Goal: Task Accomplishment & Management: Complete application form

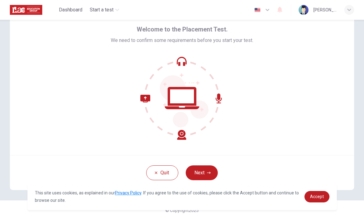
scroll to position [25, 0]
click at [209, 170] on button "Next" at bounding box center [202, 172] width 32 height 15
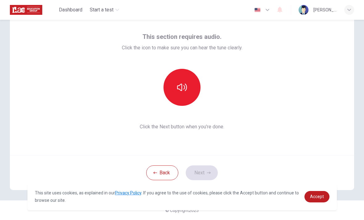
click at [184, 85] on icon "button" at bounding box center [182, 87] width 10 height 10
click at [205, 169] on button "Next" at bounding box center [202, 172] width 32 height 15
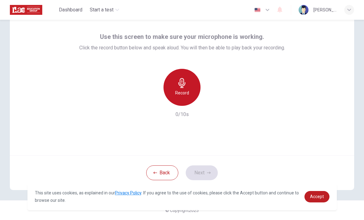
click at [199, 85] on div "Record" at bounding box center [182, 87] width 37 height 37
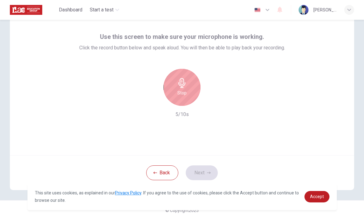
click at [184, 85] on icon "button" at bounding box center [182, 83] width 10 height 10
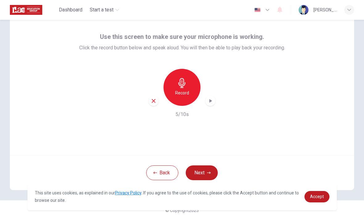
click at [210, 172] on icon "button" at bounding box center [209, 173] width 4 height 4
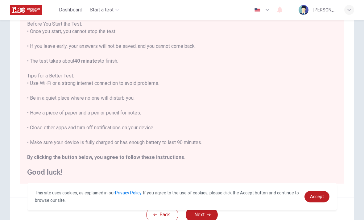
scroll to position [6, 0]
click at [320, 197] on span "Accept" at bounding box center [317, 196] width 14 height 5
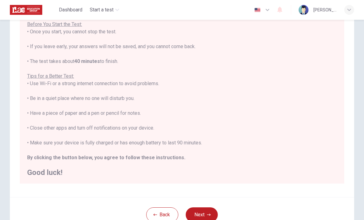
click at [206, 206] on div "Back Next" at bounding box center [182, 214] width 345 height 35
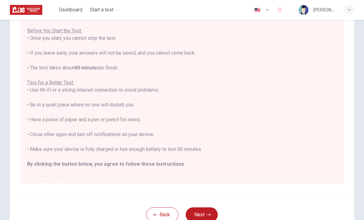
scroll to position [-1, 0]
click at [210, 209] on button "Next" at bounding box center [202, 214] width 32 height 15
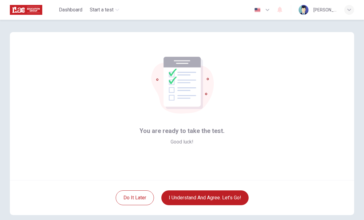
scroll to position [0, 0]
click at [237, 199] on button "I understand and agree. Let’s go!" at bounding box center [204, 197] width 87 height 15
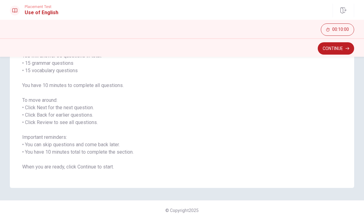
scroll to position [56, 0]
click at [341, 52] on button "Continue" at bounding box center [336, 48] width 36 height 12
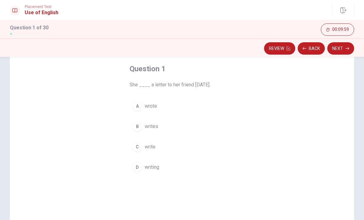
scroll to position [29, 0]
click at [138, 107] on div "A" at bounding box center [137, 107] width 10 height 10
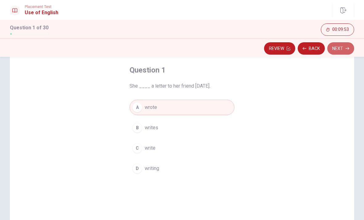
click at [350, 48] on button "Next" at bounding box center [341, 48] width 27 height 12
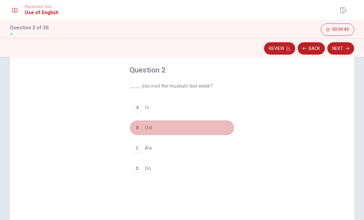
click at [140, 127] on div "B" at bounding box center [137, 128] width 10 height 10
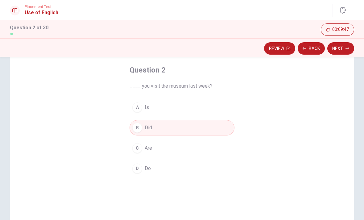
click at [342, 47] on button "Next" at bounding box center [341, 48] width 27 height 12
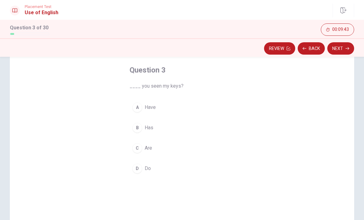
click at [143, 148] on button "C Are" at bounding box center [182, 147] width 105 height 15
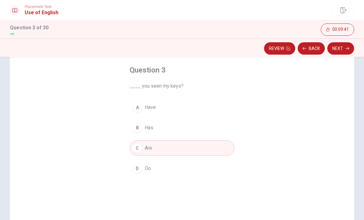
click at [141, 173] on button "D Do" at bounding box center [182, 168] width 105 height 15
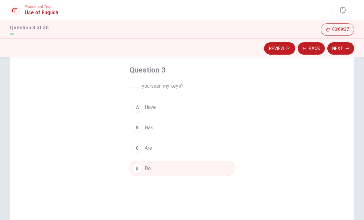
click at [144, 152] on button "C Are" at bounding box center [182, 147] width 105 height 15
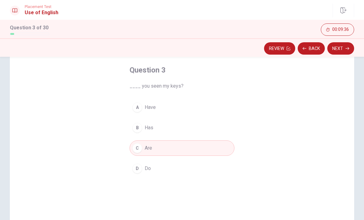
click at [343, 48] on button "Next" at bounding box center [341, 48] width 27 height 12
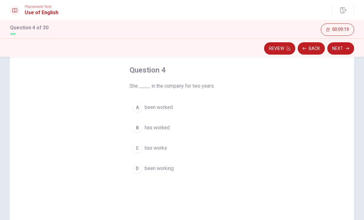
click at [173, 111] on button "A been worked" at bounding box center [182, 107] width 105 height 15
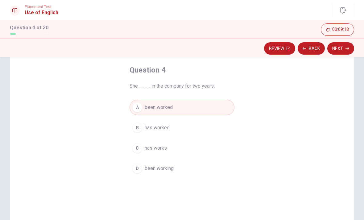
click at [340, 47] on button "Next" at bounding box center [341, 48] width 27 height 12
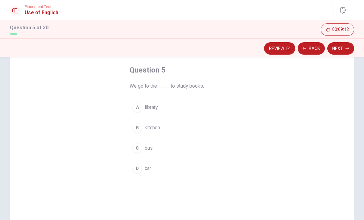
click at [157, 111] on span "library" at bounding box center [151, 107] width 13 height 7
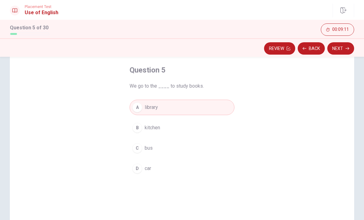
click at [352, 46] on button "Next" at bounding box center [341, 48] width 27 height 12
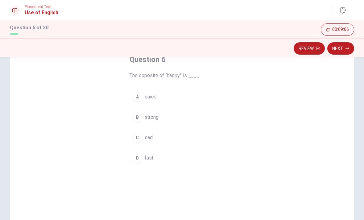
scroll to position [41, 0]
click at [149, 137] on span "sad" at bounding box center [149, 136] width 8 height 7
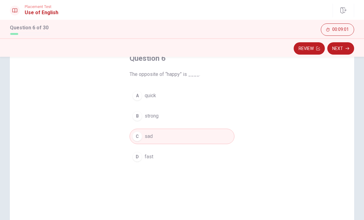
click at [347, 46] on button "Next" at bounding box center [341, 48] width 27 height 12
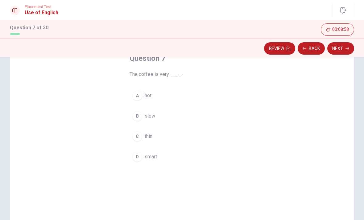
click at [154, 99] on button "A hot" at bounding box center [182, 95] width 105 height 15
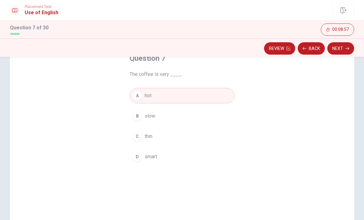
click at [345, 46] on button "Next" at bounding box center [341, 48] width 27 height 12
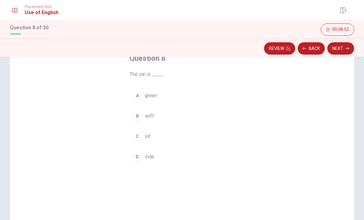
click at [163, 95] on button "A green" at bounding box center [182, 95] width 105 height 15
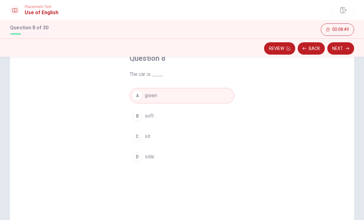
click at [354, 47] on button "Next" at bounding box center [341, 48] width 27 height 12
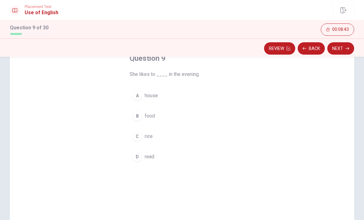
click at [150, 136] on span "rice" at bounding box center [149, 136] width 8 height 7
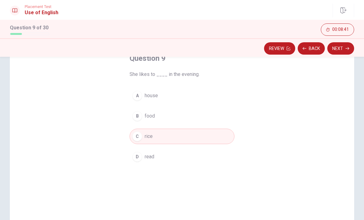
click at [345, 47] on button "Next" at bounding box center [341, 48] width 27 height 12
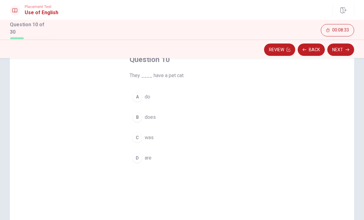
click at [156, 115] on button "B does" at bounding box center [182, 117] width 105 height 15
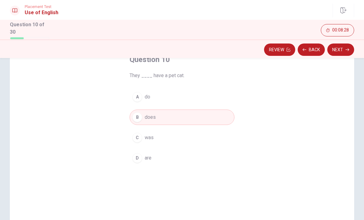
click at [218, 92] on button "A do" at bounding box center [182, 96] width 105 height 15
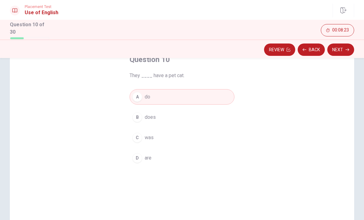
click at [344, 49] on button "Next" at bounding box center [341, 50] width 27 height 12
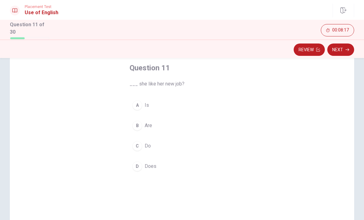
scroll to position [33, 0]
click at [163, 164] on button "D Does" at bounding box center [182, 165] width 105 height 15
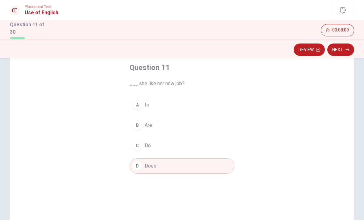
click at [345, 49] on button "Next" at bounding box center [341, 50] width 27 height 12
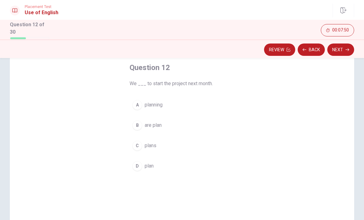
click at [160, 103] on span "planning" at bounding box center [154, 104] width 18 height 7
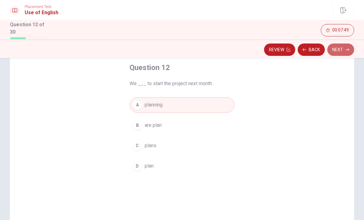
click at [346, 46] on button "Next" at bounding box center [341, 50] width 27 height 12
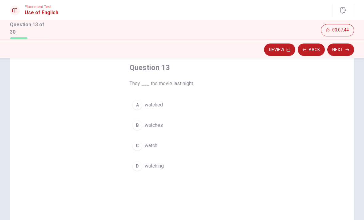
click at [156, 109] on button "A watched" at bounding box center [182, 104] width 105 height 15
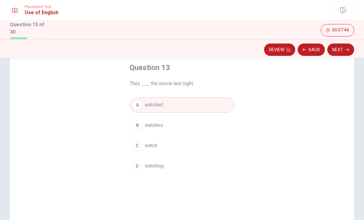
click at [347, 48] on icon "button" at bounding box center [348, 50] width 4 height 4
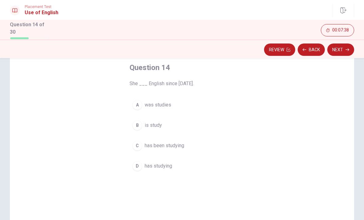
click at [179, 146] on span "has been studying" at bounding box center [165, 145] width 40 height 7
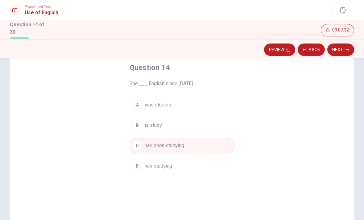
click at [341, 44] on button "Next" at bounding box center [341, 50] width 27 height 12
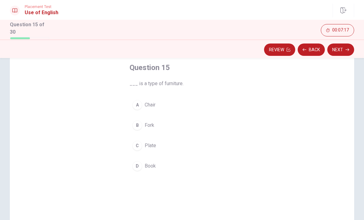
click at [163, 143] on button "C Plate" at bounding box center [182, 145] width 105 height 15
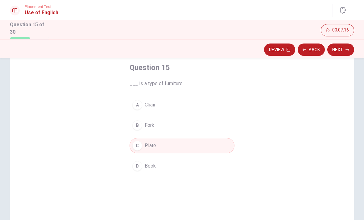
click at [344, 46] on button "Next" at bounding box center [341, 50] width 27 height 12
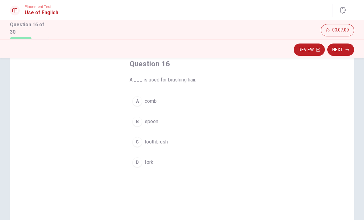
scroll to position [36, 0]
click at [170, 100] on button "A comb" at bounding box center [182, 101] width 105 height 15
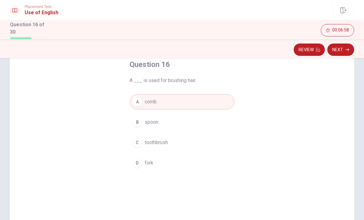
click at [336, 49] on button "Next" at bounding box center [341, 50] width 27 height 12
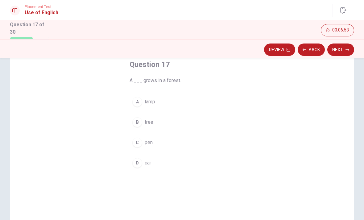
click at [143, 121] on button "B tree" at bounding box center [182, 122] width 105 height 15
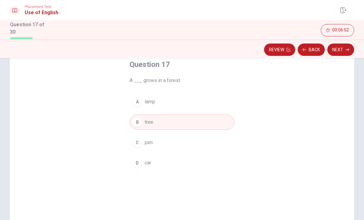
click at [339, 49] on button "Next" at bounding box center [341, 50] width 27 height 12
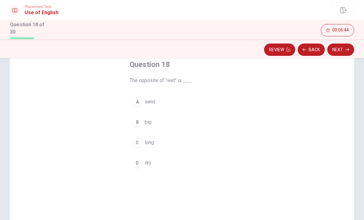
click at [151, 165] on button "D dry" at bounding box center [182, 162] width 105 height 15
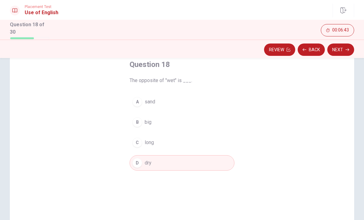
click at [344, 46] on button "Next" at bounding box center [341, 50] width 27 height 12
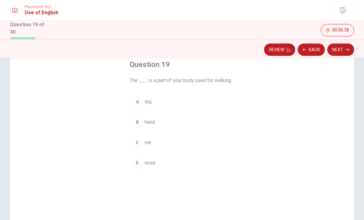
click at [156, 99] on button "A leg" at bounding box center [182, 101] width 105 height 15
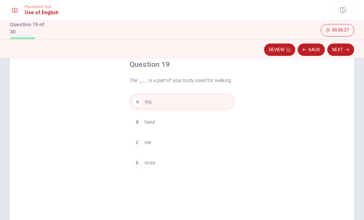
click at [343, 45] on button "Next" at bounding box center [341, 50] width 27 height 12
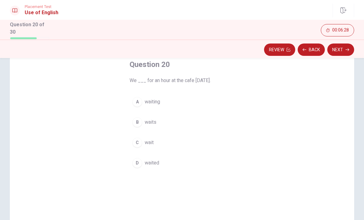
click at [164, 165] on button "D waited" at bounding box center [182, 162] width 105 height 15
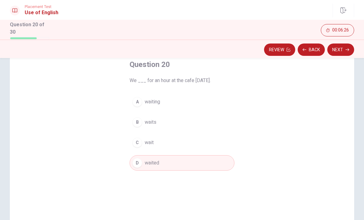
click at [349, 48] on icon "button" at bounding box center [348, 50] width 4 height 4
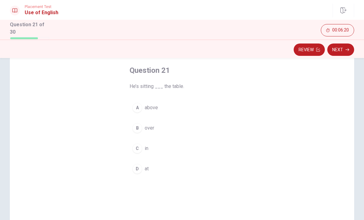
scroll to position [31, 0]
click at [161, 126] on button "B over" at bounding box center [182, 127] width 105 height 15
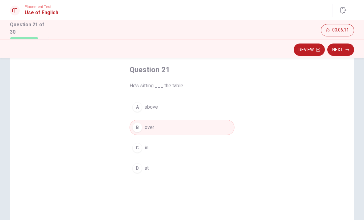
click at [342, 49] on button "Next" at bounding box center [341, 50] width 27 height 12
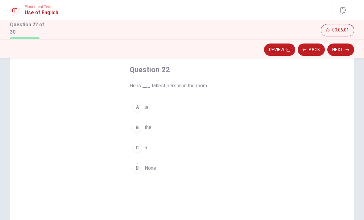
click at [138, 151] on div "C" at bounding box center [137, 148] width 10 height 10
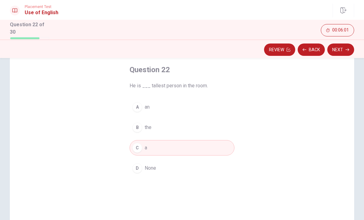
click at [342, 47] on button "Next" at bounding box center [341, 50] width 27 height 12
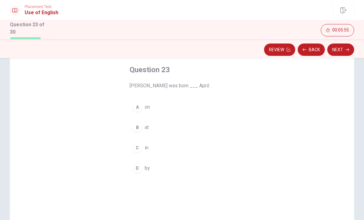
click at [141, 103] on div "A" at bounding box center [137, 107] width 10 height 10
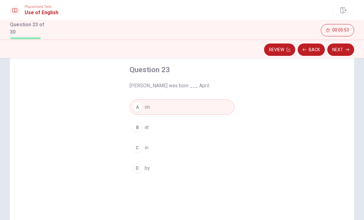
click at [345, 49] on button "Next" at bounding box center [341, 50] width 27 height 12
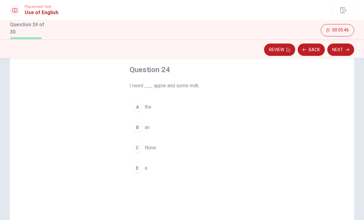
click at [138, 127] on div "B" at bounding box center [137, 128] width 10 height 10
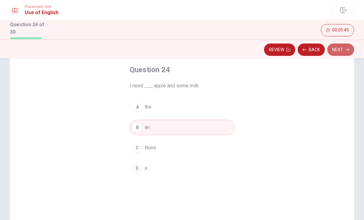
click at [344, 48] on button "Next" at bounding box center [341, 50] width 27 height 12
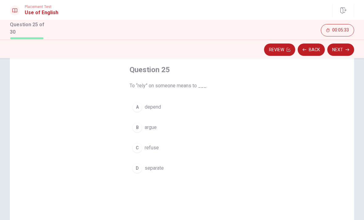
click at [345, 52] on button "Next" at bounding box center [341, 50] width 27 height 12
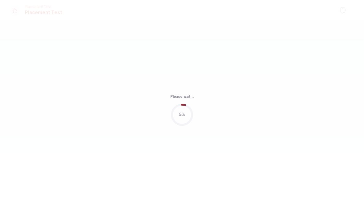
scroll to position [0, 0]
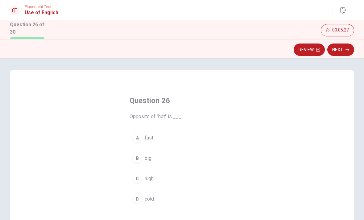
click at [156, 193] on button "D cold" at bounding box center [182, 198] width 105 height 15
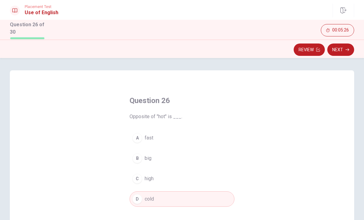
click at [340, 52] on button "Next" at bounding box center [341, 50] width 27 height 12
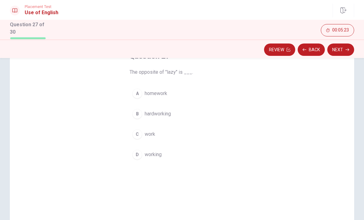
scroll to position [45, 0]
click at [342, 46] on button "Next" at bounding box center [341, 50] width 27 height 12
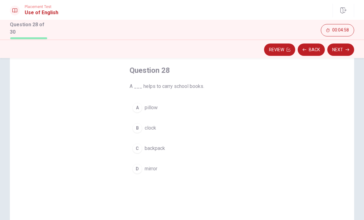
scroll to position [32, 0]
click at [178, 146] on button "C backpack" at bounding box center [182, 146] width 105 height 15
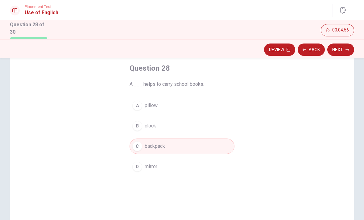
click at [346, 49] on icon "button" at bounding box center [348, 50] width 4 height 4
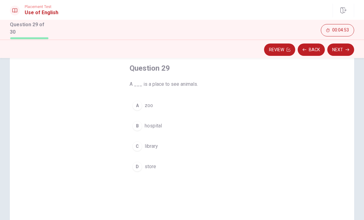
click at [148, 108] on span "zoo" at bounding box center [149, 105] width 8 height 7
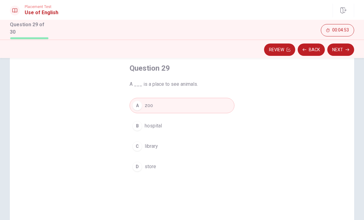
click at [341, 48] on button "Next" at bounding box center [341, 50] width 27 height 12
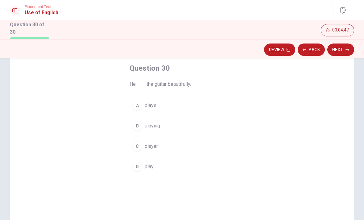
click at [156, 104] on span "plays" at bounding box center [151, 105] width 12 height 7
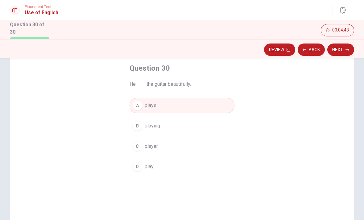
click at [340, 48] on button "Next" at bounding box center [341, 50] width 27 height 12
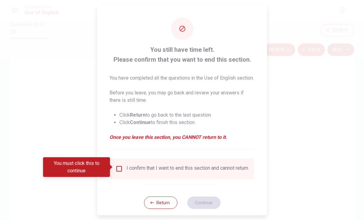
click at [118, 166] on input "You must click this to continue" at bounding box center [118, 168] width 7 height 7
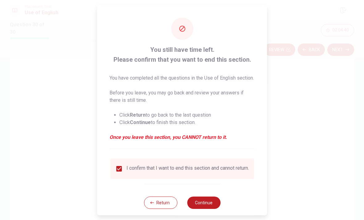
click at [213, 205] on button "Continue" at bounding box center [203, 202] width 33 height 12
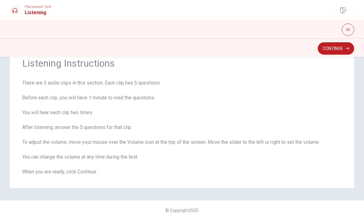
scroll to position [24, 0]
click at [348, 49] on icon "button" at bounding box center [348, 49] width 4 height 4
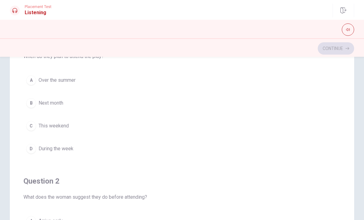
scroll to position [20, 0]
click at [71, 127] on button "C This weekend" at bounding box center [181, 126] width 317 height 15
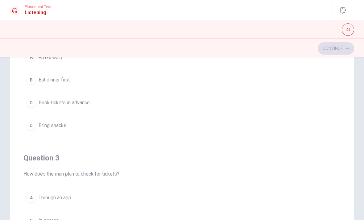
scroll to position [185, 0]
click at [125, 102] on button "C Book tickets in advance" at bounding box center [181, 101] width 317 height 15
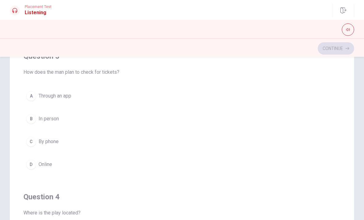
scroll to position [294, 0]
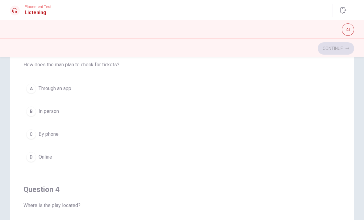
click at [110, 156] on button "D Online" at bounding box center [181, 156] width 317 height 15
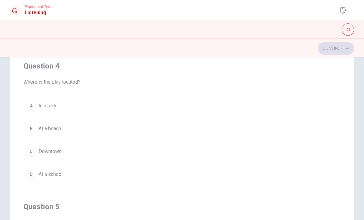
click at [106, 149] on button "C Downtown" at bounding box center [181, 151] width 317 height 15
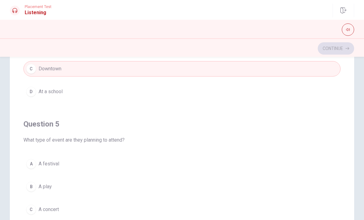
scroll to position [500, 0]
click at [108, 169] on button "A A festival" at bounding box center [181, 163] width 317 height 15
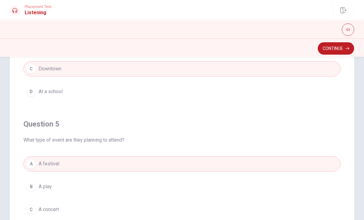
click at [104, 184] on button "B A play" at bounding box center [181, 186] width 317 height 15
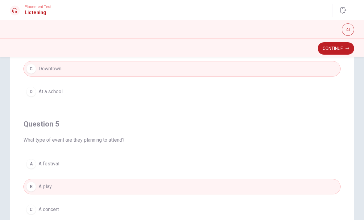
click at [117, 167] on button "A A festival" at bounding box center [181, 163] width 317 height 15
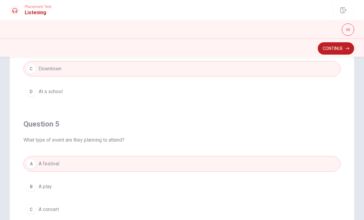
click at [121, 190] on button "B A play" at bounding box center [181, 186] width 317 height 15
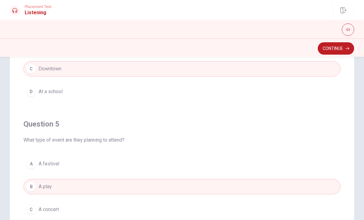
click at [109, 166] on button "A A festival" at bounding box center [181, 163] width 317 height 15
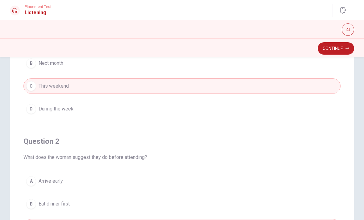
click at [349, 46] on button "Continue" at bounding box center [336, 48] width 36 height 12
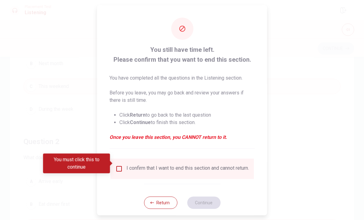
scroll to position [60, 0]
click at [117, 165] on input "You must click this to continue" at bounding box center [118, 168] width 7 height 7
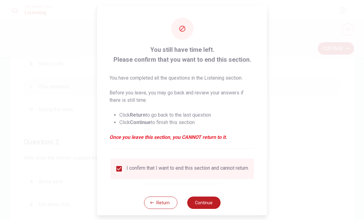
click at [199, 201] on button "Continue" at bounding box center [203, 202] width 33 height 12
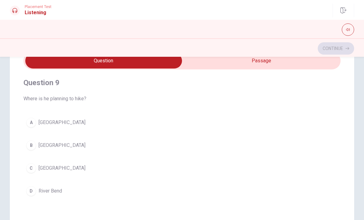
scroll to position [441, 0]
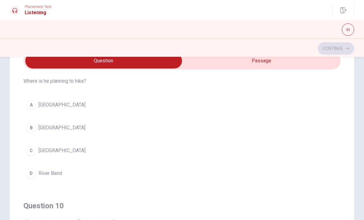
click at [100, 108] on button "A [GEOGRAPHIC_DATA]" at bounding box center [181, 104] width 317 height 15
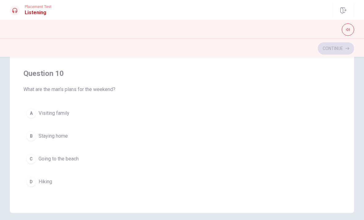
scroll to position [105, 0]
click at [70, 184] on button "D Hiking" at bounding box center [181, 181] width 317 height 15
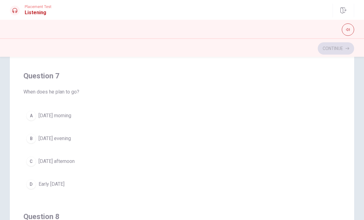
scroll to position [115, 0]
click at [78, 159] on button "C [DATE] afternoon" at bounding box center [181, 160] width 317 height 15
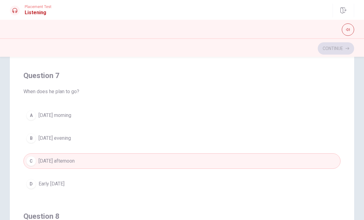
click at [112, 112] on button "A [DATE] morning" at bounding box center [181, 115] width 317 height 15
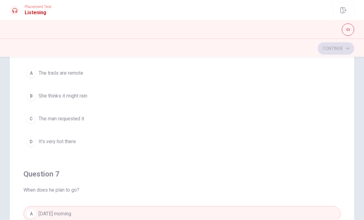
scroll to position [81, 0]
click at [91, 76] on button "A The trails are remote" at bounding box center [181, 73] width 317 height 15
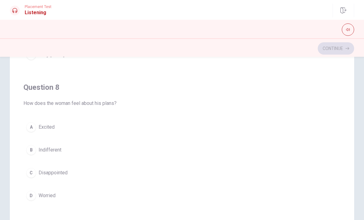
scroll to position [233, 0]
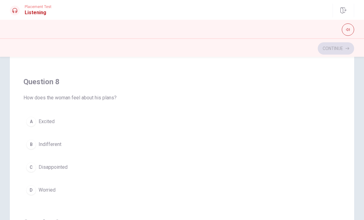
click at [80, 126] on button "A Excited" at bounding box center [181, 121] width 317 height 15
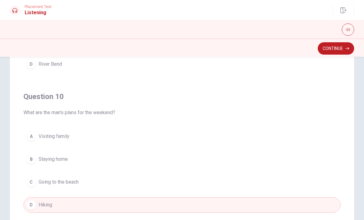
scroll to position [500, 0]
click at [340, 48] on button "Continue" at bounding box center [336, 48] width 36 height 12
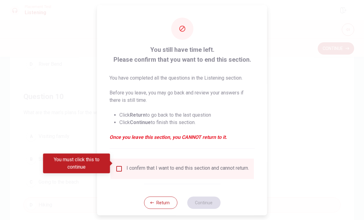
click at [115, 165] on input "You must click this to continue" at bounding box center [118, 168] width 7 height 7
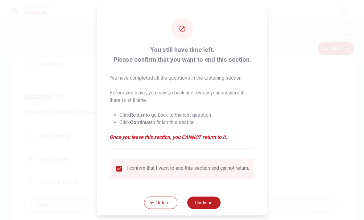
click at [205, 207] on button "Continue" at bounding box center [203, 202] width 33 height 12
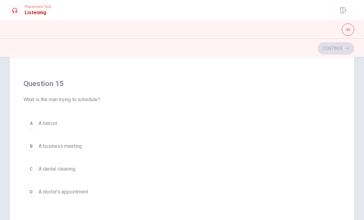
scroll to position [97, 0]
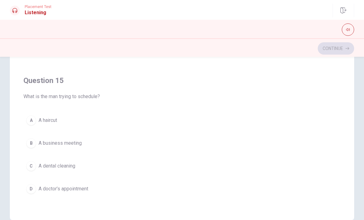
click at [85, 169] on button "C A dental cleaning" at bounding box center [181, 165] width 317 height 15
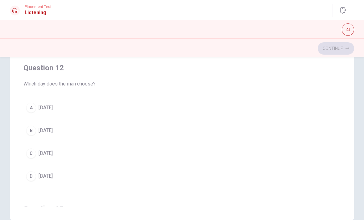
scroll to position [68, 0]
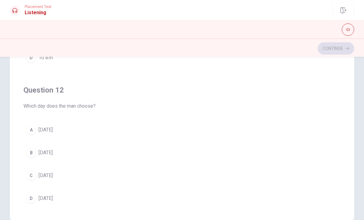
click at [107, 152] on button "B [DATE]" at bounding box center [181, 152] width 317 height 15
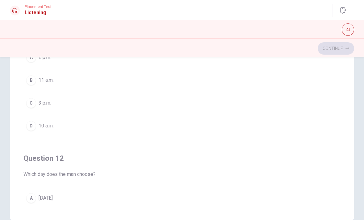
scroll to position [84, 0]
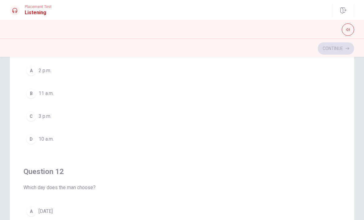
click at [50, 106] on div "A 2 p.m. B 11 a.m. C 3 p.m. D 10 a.m." at bounding box center [181, 105] width 317 height 84
click at [57, 120] on button "C 3 p.m." at bounding box center [181, 116] width 317 height 15
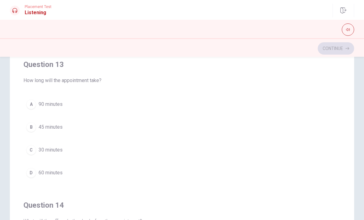
scroll to position [253, 0]
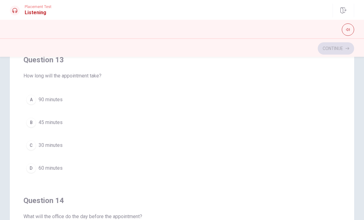
click at [87, 127] on button "B 45 minutes" at bounding box center [181, 122] width 317 height 15
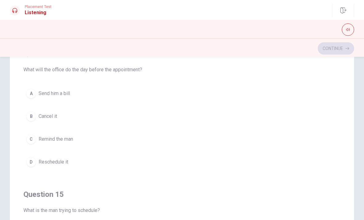
scroll to position [400, 0]
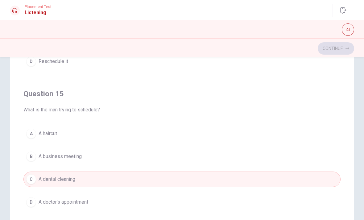
click at [179, 46] on div "Continue" at bounding box center [182, 49] width 345 height 12
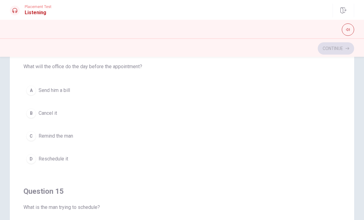
scroll to position [402, 0]
click at [78, 136] on button "C Remind the man" at bounding box center [181, 136] width 317 height 15
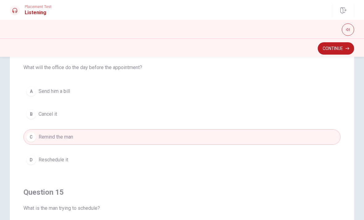
click at [340, 50] on button "Continue" at bounding box center [336, 48] width 36 height 12
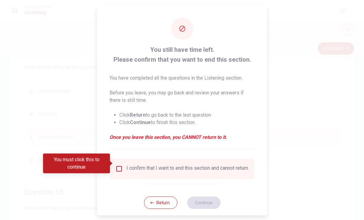
click at [112, 165] on span at bounding box center [111, 163] width 3 height 5
click at [112, 168] on div "You must click this to continue" at bounding box center [78, 164] width 71 height 20
click at [117, 165] on input "You must click this to continue" at bounding box center [118, 168] width 7 height 7
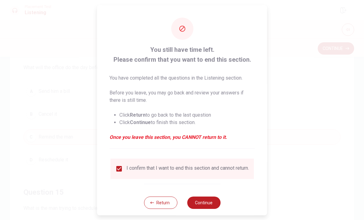
click at [207, 199] on button "Continue" at bounding box center [203, 202] width 33 height 12
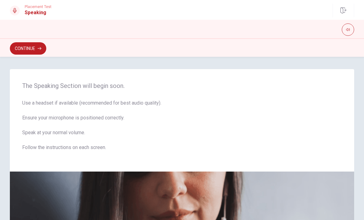
scroll to position [0, 0]
click at [37, 47] on button "Continue" at bounding box center [28, 48] width 36 height 12
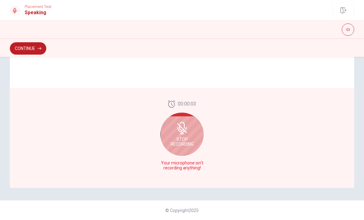
scroll to position [150, 0]
click at [185, 134] on icon at bounding box center [182, 128] width 12 height 12
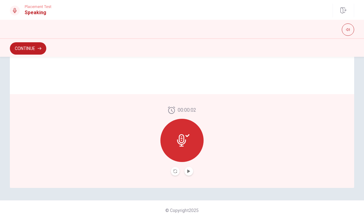
click at [189, 172] on icon "Play Audio" at bounding box center [188, 171] width 3 height 4
click at [178, 134] on div at bounding box center [182, 140] width 43 height 43
click at [184, 141] on icon at bounding box center [181, 140] width 9 height 12
click at [178, 144] on icon at bounding box center [183, 140] width 12 height 12
click at [182, 141] on icon at bounding box center [183, 140] width 12 height 12
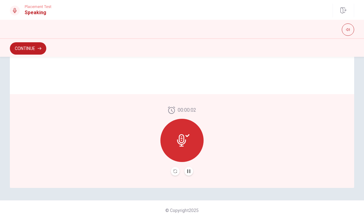
click at [182, 140] on icon at bounding box center [183, 140] width 12 height 12
click at [187, 123] on div at bounding box center [182, 140] width 43 height 43
click at [35, 47] on button "Continue" at bounding box center [28, 48] width 36 height 12
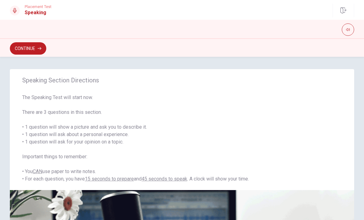
scroll to position [0, 0]
click at [19, 50] on button "Continue" at bounding box center [28, 48] width 36 height 12
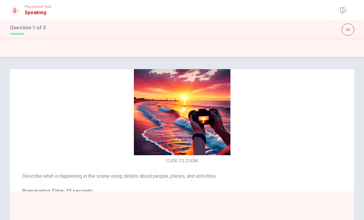
scroll to position [4, 0]
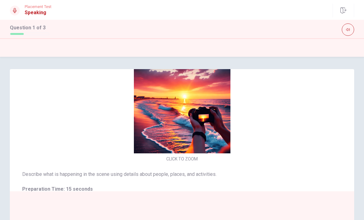
click at [183, 162] on button "CLICK TO ZOOM" at bounding box center [182, 159] width 36 height 9
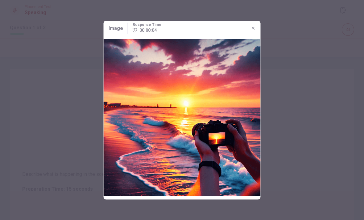
click at [312, 126] on div at bounding box center [182, 110] width 364 height 220
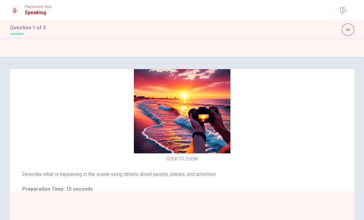
click at [219, 126] on img at bounding box center [182, 105] width 131 height 97
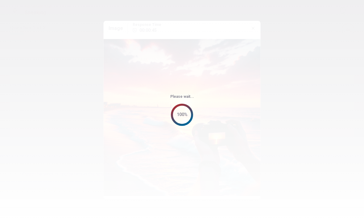
scroll to position [0, 0]
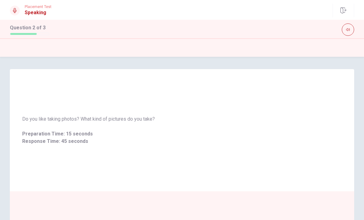
click at [142, 135] on span "Preparation Time: 15 seconds" at bounding box center [182, 133] width 320 height 7
click at [59, 157] on div "Do you like taking photos? What kind of pictures do you take? Preparation Time:…" at bounding box center [182, 130] width 345 height 122
click at [84, 132] on span "Preparation Time: 15 seconds" at bounding box center [182, 133] width 320 height 7
click at [143, 112] on div "Do you like taking photos? What kind of pictures do you take? Preparation Time:…" at bounding box center [182, 130] width 345 height 44
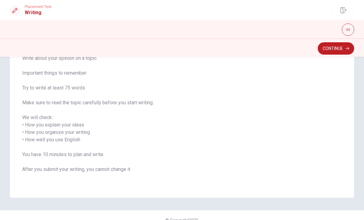
scroll to position [54, 0]
click at [343, 47] on button "Continue" at bounding box center [336, 48] width 36 height 12
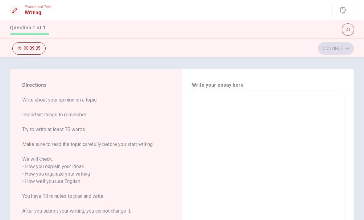
scroll to position [0, 0]
click at [283, 100] on textarea at bounding box center [268, 178] width 144 height 164
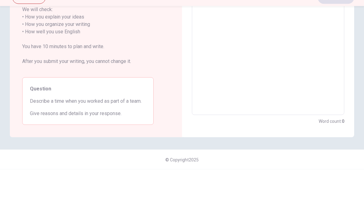
scroll to position [99, 0]
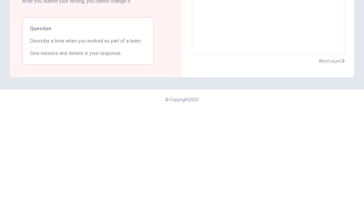
type textarea "I"
type textarea "x"
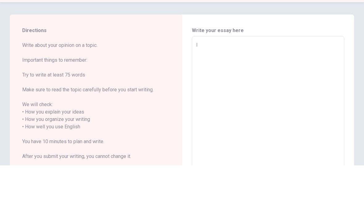
type textarea "I"
type textarea "x"
type textarea "I w"
type textarea "x"
type textarea "I wa"
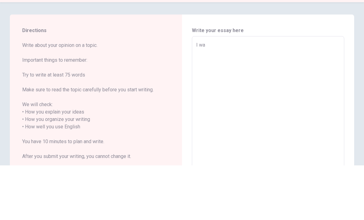
type textarea "x"
type textarea "I was"
type textarea "x"
type textarea "I was"
type textarea "x"
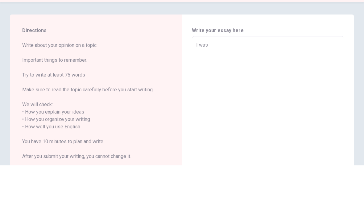
type textarea "I was p"
type textarea "x"
type textarea "I was pa"
type textarea "x"
type textarea "I was par"
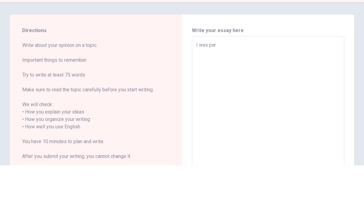
type textarea "x"
type textarea "I was part"
type textarea "x"
type textarea "I was part"
type textarea "x"
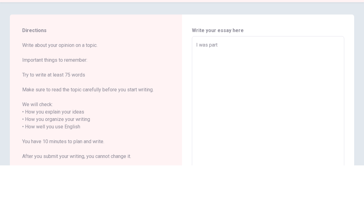
type textarea "I was part o"
type textarea "x"
type textarea "I was part of"
type textarea "x"
type textarea "I was part of"
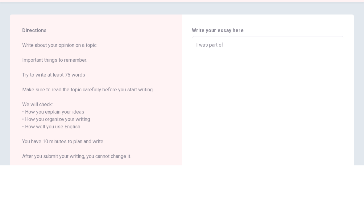
type textarea "x"
type textarea "I was part of s"
type textarea "x"
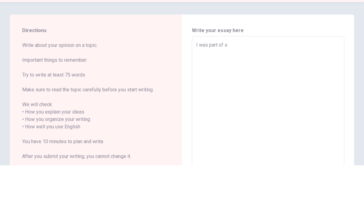
type textarea "I was part of"
type textarea "x"
type textarea "I was part of a"
type textarea "x"
type textarea "I was part of a"
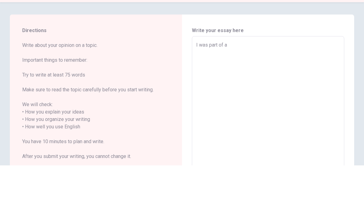
type textarea "x"
type textarea "I was part of a t"
type textarea "x"
type textarea "I was part of a te"
type textarea "x"
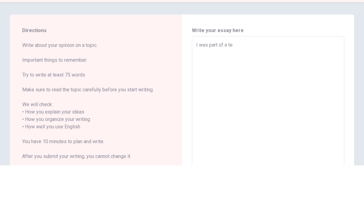
type textarea "I was part of a tea"
type textarea "x"
type textarea "I was part of a team"
type textarea "x"
type textarea "I was part of a team"
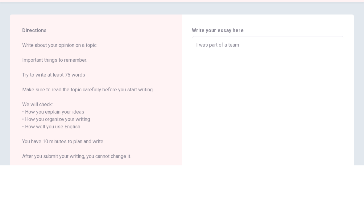
type textarea "x"
type textarea "I was part of a team w"
type textarea "x"
type textarea "I was part of a team wh"
type textarea "x"
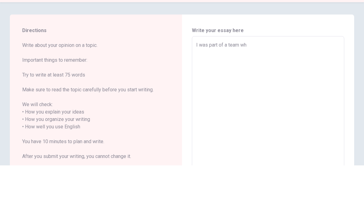
type textarea "I was part of a team whe"
type textarea "x"
type textarea "I was part of a team when"
type textarea "x"
type textarea "I was part of a team when"
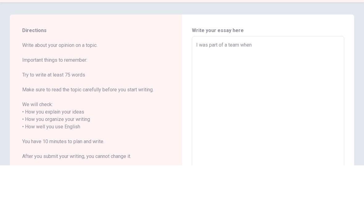
type textarea "x"
type textarea "I was part of a team when"
type textarea "x"
type textarea "I was part of a team whe"
type textarea "x"
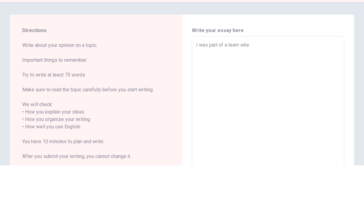
type textarea "I was part of a team wh"
type textarea "x"
type textarea "I was part of a team w"
type textarea "x"
type textarea "I was part of a team"
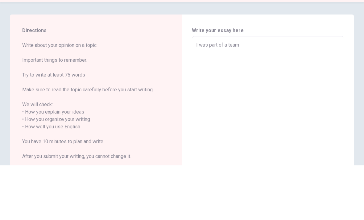
type textarea "x"
type textarea "I was part of a team t"
type textarea "x"
type textarea "I was part of a team th"
type textarea "x"
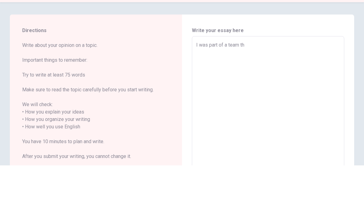
type textarea "I was part of a team the"
type textarea "x"
type textarea "I was part of a team the"
type textarea "x"
type textarea "I was part of a team the l"
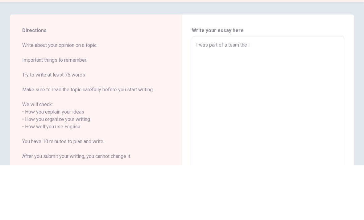
type textarea "x"
type textarea "I was part of a team the la"
type textarea "x"
type textarea "I was part of a team the las"
type textarea "x"
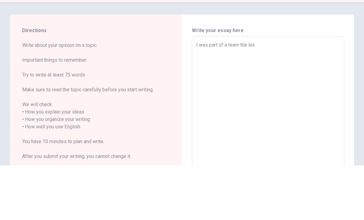
type textarea "I was part of a team the last"
type textarea "x"
type textarea "I was part of a team the last"
type textarea "x"
type textarea "I was part of a team the last w"
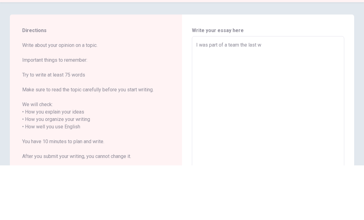
type textarea "x"
type textarea "I was part of a team the last we"
type textarea "x"
type textarea "I was part of a team the last wee"
type textarea "x"
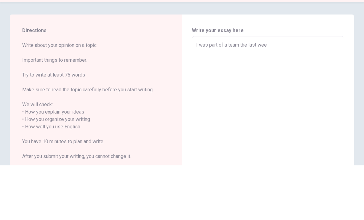
type textarea "I was part of a team the last week"
type textarea "x"
type textarea "I was part of a team the last week"
type textarea "x"
type textarea "I was part of a team the last week"
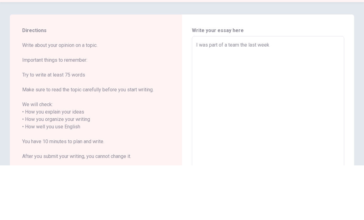
type textarea "x"
type textarea "I was part of a team the last week,"
type textarea "x"
type textarea "I was part of a team the last week,"
type textarea "x"
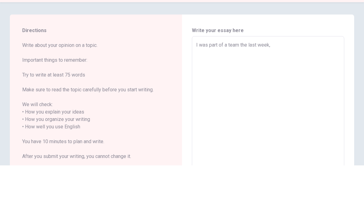
type textarea "I was part of a team the last week, w"
type textarea "x"
type textarea "I was part of a team the last week, wh"
type textarea "x"
type textarea "I was part of a team the last week, whe"
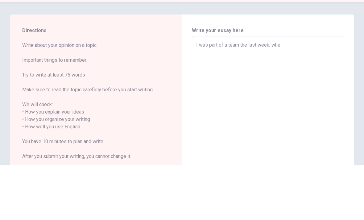
type textarea "x"
type textarea "I was part of a team the last week, when"
type textarea "x"
type textarea "I was part of a team the last week, when"
type textarea "x"
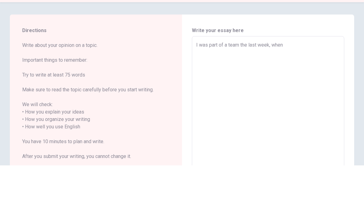
type textarea "I was part of a team the last week, when m"
type textarea "x"
type textarea "I was part of a team the last week, when mi"
type textarea "x"
type textarea "I was part of a team the last week, when m"
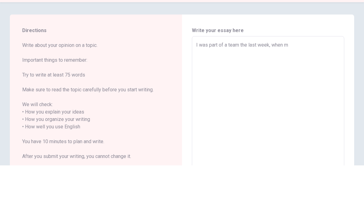
type textarea "x"
type textarea "I was part of a team the last week, when my"
type textarea "x"
type textarea "I was part of a team the last week, when my"
type textarea "x"
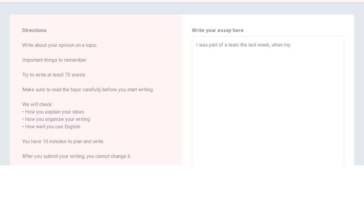
type textarea "I was part of a team the last week, when my f"
type textarea "x"
type textarea "I was part of a team the last week, when my fr"
type textarea "x"
type textarea "I was part of a team the last week, when my fri"
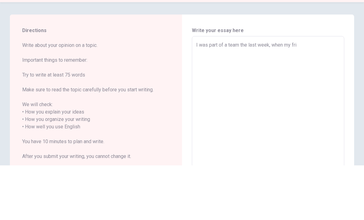
type textarea "x"
type textarea "I was part of a team the last week, when my frie"
type textarea "x"
type textarea "I was part of a team the last week, when my frien"
type textarea "x"
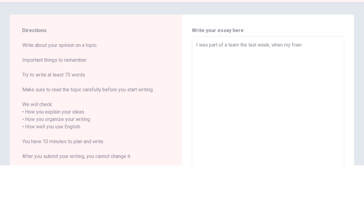
type textarea "I was part of a team the last week, when my [DEMOGRAPHIC_DATA]"
type textarea "x"
type textarea "I was part of a team the last week, when my [DEMOGRAPHIC_DATA]"
type textarea "x"
type textarea "I was part of a team the last week, when my [DEMOGRAPHIC_DATA] a"
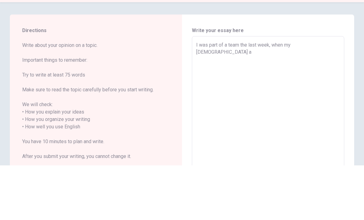
type textarea "x"
type textarea "I was part of a team the last week, when my friens an"
type textarea "x"
type textarea "I was part of a team the last week, when my [DEMOGRAPHIC_DATA] and"
type textarea "x"
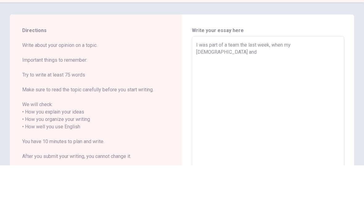
type textarea "I was part of a team the last week, when my [DEMOGRAPHIC_DATA] and"
type textarea "x"
type textarea "I was part of a team the last week, when my [DEMOGRAPHIC_DATA] and i"
type textarea "x"
type textarea "I was part of a team the last week, when my [DEMOGRAPHIC_DATA] and i"
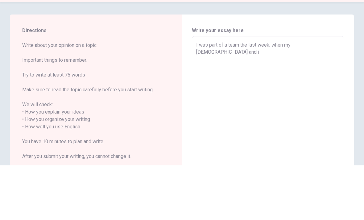
type textarea "x"
type textarea "I was part of a team the last week, when my [DEMOGRAPHIC_DATA] and i"
type textarea "x"
type textarea "I was part of a team the last week, when my [DEMOGRAPHIC_DATA] and"
type textarea "x"
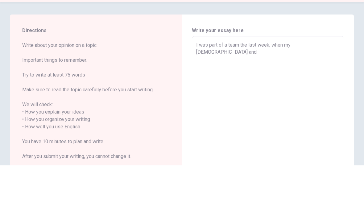
type textarea "I was part of a team the last week, when my [DEMOGRAPHIC_DATA] and I"
type textarea "x"
type textarea "I was part of a team the last week, when my [DEMOGRAPHIC_DATA] and I"
type textarea "x"
type textarea "I was part of a team the last week, when my [DEMOGRAPHIC_DATA] and I"
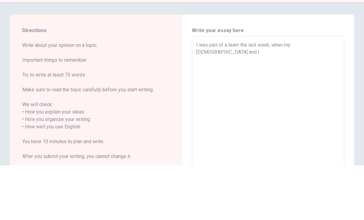
type textarea "x"
type textarea "I was part of a team the last week, when my [DEMOGRAPHIC_DATA] and"
type textarea "x"
type textarea "I was part of a team the last week, when my [DEMOGRAPHIC_DATA] and i"
type textarea "x"
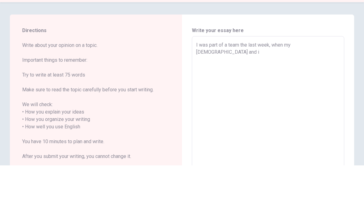
type textarea "I was part of a team the last week, when my [DEMOGRAPHIC_DATA] and i"
type textarea "x"
type textarea "I was part of a team the last week, when my [DEMOGRAPHIC_DATA] and i"
type textarea "x"
type textarea "I was part of a team the last week, when my [DEMOGRAPHIC_DATA] and i,"
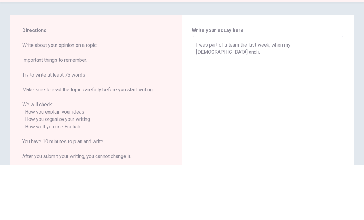
type textarea "x"
type textarea "I was part of a team the last week, when my [DEMOGRAPHIC_DATA] and i,"
type textarea "x"
type textarea "I was part of a team the last week, when my [DEMOGRAPHIC_DATA] and i,"
type textarea "x"
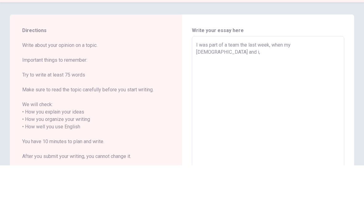
type textarea "I was part of a team the last week, when my [DEMOGRAPHIC_DATA] and i"
type textarea "x"
type textarea "I was part of a team the last week, when my [DEMOGRAPHIC_DATA] and i,"
type textarea "x"
type textarea "I was part of a team the last week, when my [DEMOGRAPHIC_DATA] and i,"
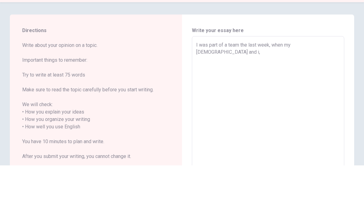
type textarea "x"
type textarea "I was part of a team the last week, when my [DEMOGRAPHIC_DATA] and i, w"
type textarea "x"
type textarea "I was part of a team the last week, when my [DEMOGRAPHIC_DATA] and i, we"
type textarea "x"
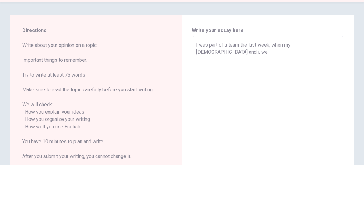
type textarea "I was part of a team the last week, when my [DEMOGRAPHIC_DATA] and i, w"
type textarea "x"
type textarea "I was part of a team the last week, when my [DEMOGRAPHIC_DATA] and i,"
type textarea "x"
type textarea "I was part of a team the last week, when my [DEMOGRAPHIC_DATA] and i, t"
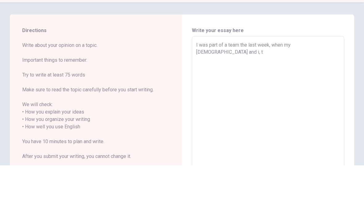
type textarea "x"
type textarea "I was part of a team the last week, when my [DEMOGRAPHIC_DATA] and i, tr"
type textarea "x"
type textarea "I was part of a team the last week, when my [DEMOGRAPHIC_DATA] and i, try"
type textarea "x"
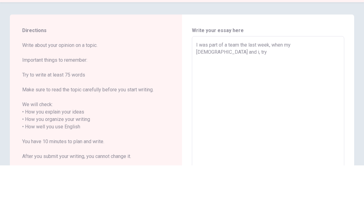
type textarea "I was part of a team the last week, when my [DEMOGRAPHIC_DATA] and i, try"
type textarea "x"
type textarea "I was part of a team the last week, when my [DEMOGRAPHIC_DATA] and i, try t"
type textarea "x"
type textarea "I was part of a team the last week, when my [DEMOGRAPHIC_DATA] and i, try to"
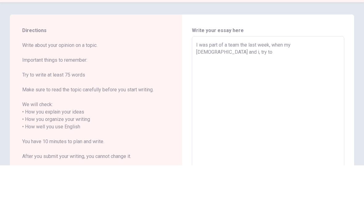
type textarea "x"
type textarea "I was part of a team the last week, when my [DEMOGRAPHIC_DATA] and i, try to"
type textarea "x"
type textarea "I was part of a team the last week, when my [DEMOGRAPHIC_DATA] and i, try to d"
type textarea "x"
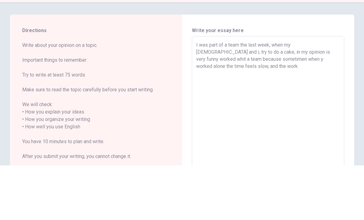
click at [2, 89] on div "Directions Write about your opinion on a topic. Important things to remember: T…" at bounding box center [182, 178] width 364 height 218
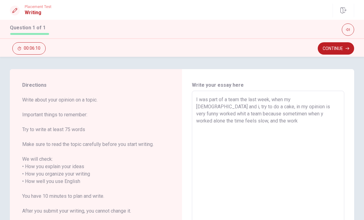
click at [258, 119] on textarea "I was part of a team the last week, when my [DEMOGRAPHIC_DATA] and i, try to do…" at bounding box center [268, 178] width 144 height 164
